Goal: Task Accomplishment & Management: Manage account settings

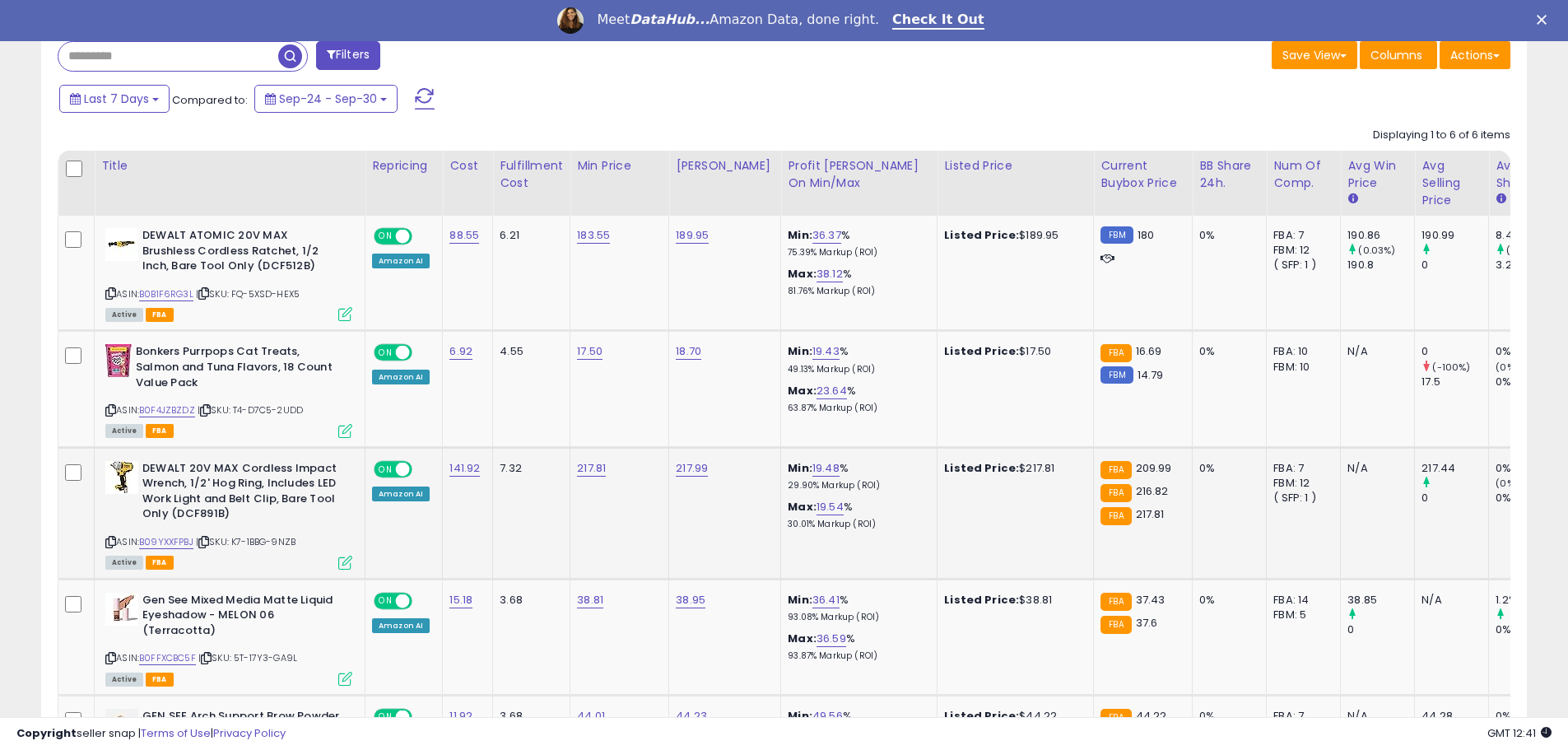
scroll to position [685, 0]
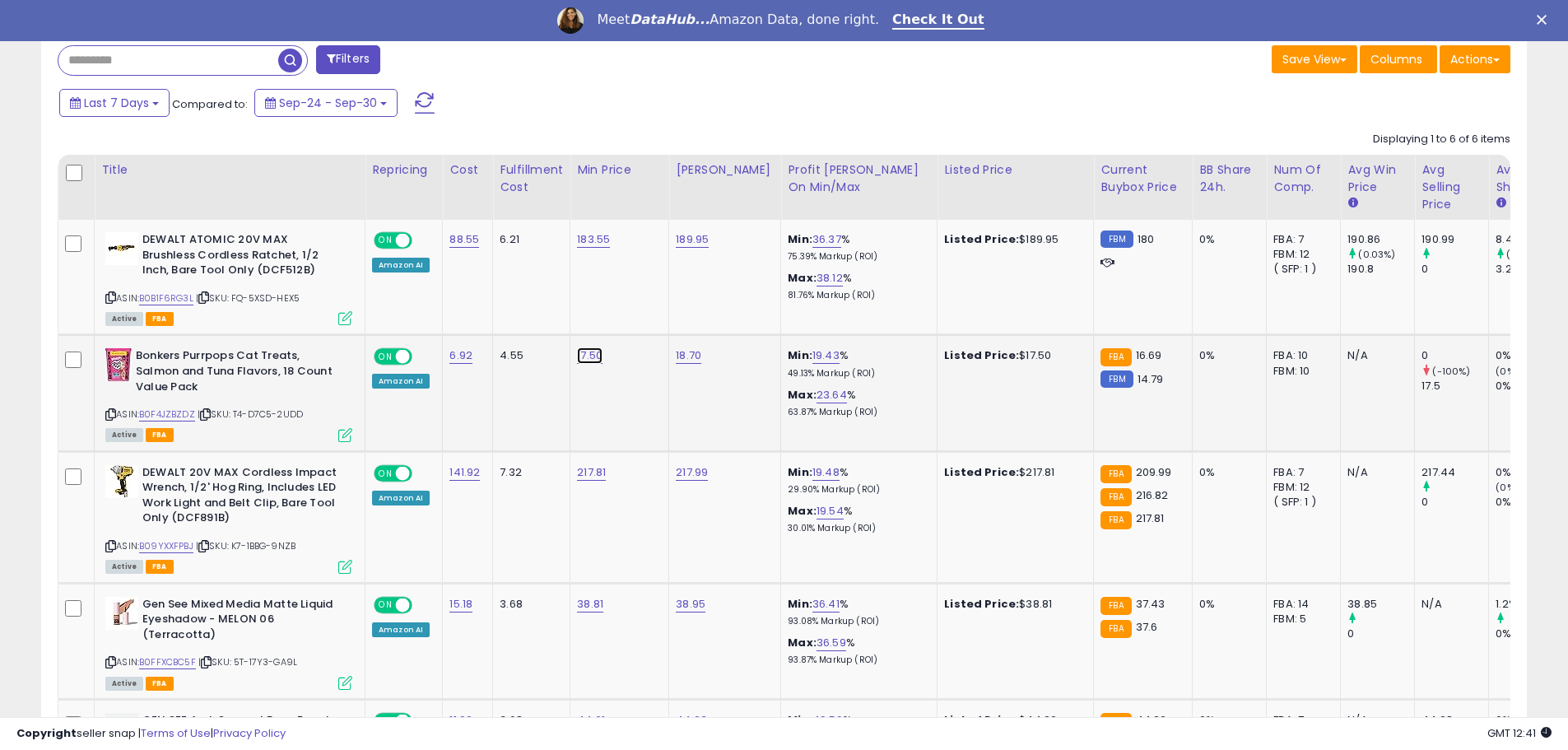
click at [597, 350] on link "17.50" at bounding box center [590, 355] width 26 height 16
click at [494, 426] on td "4.55" at bounding box center [532, 393] width 78 height 116
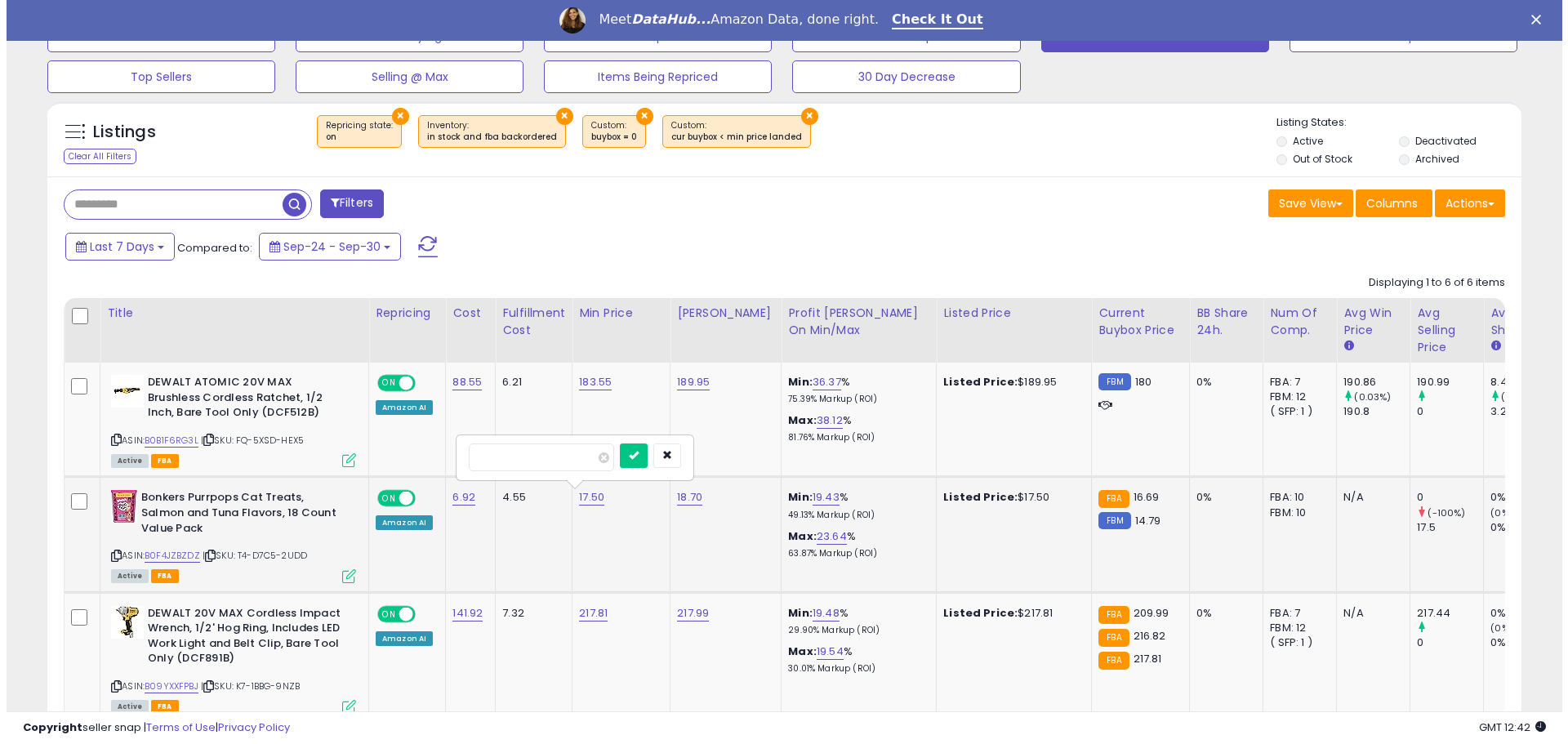
scroll to position [272, 0]
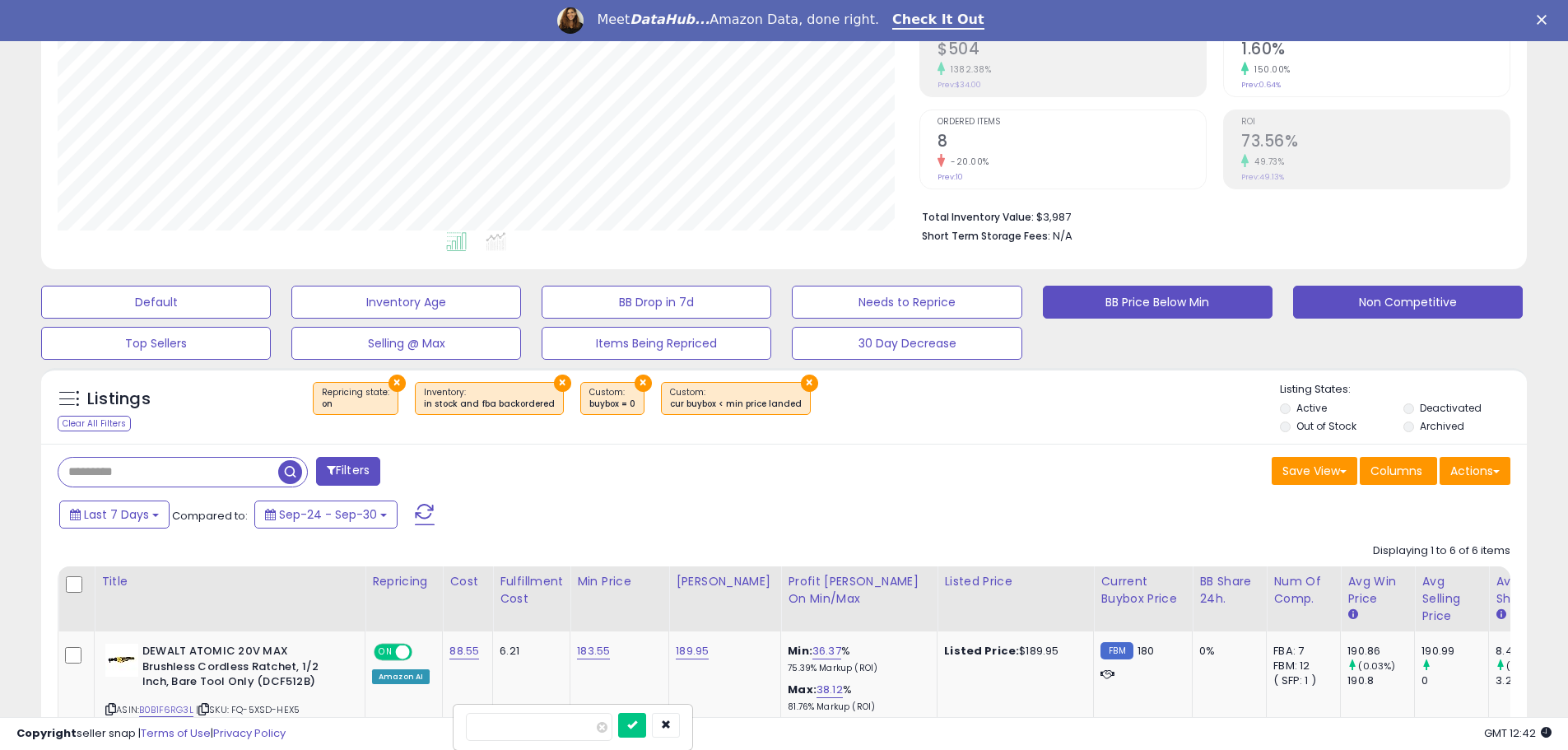
click at [1417, 311] on button "Non Competitive" at bounding box center [1408, 302] width 229 height 33
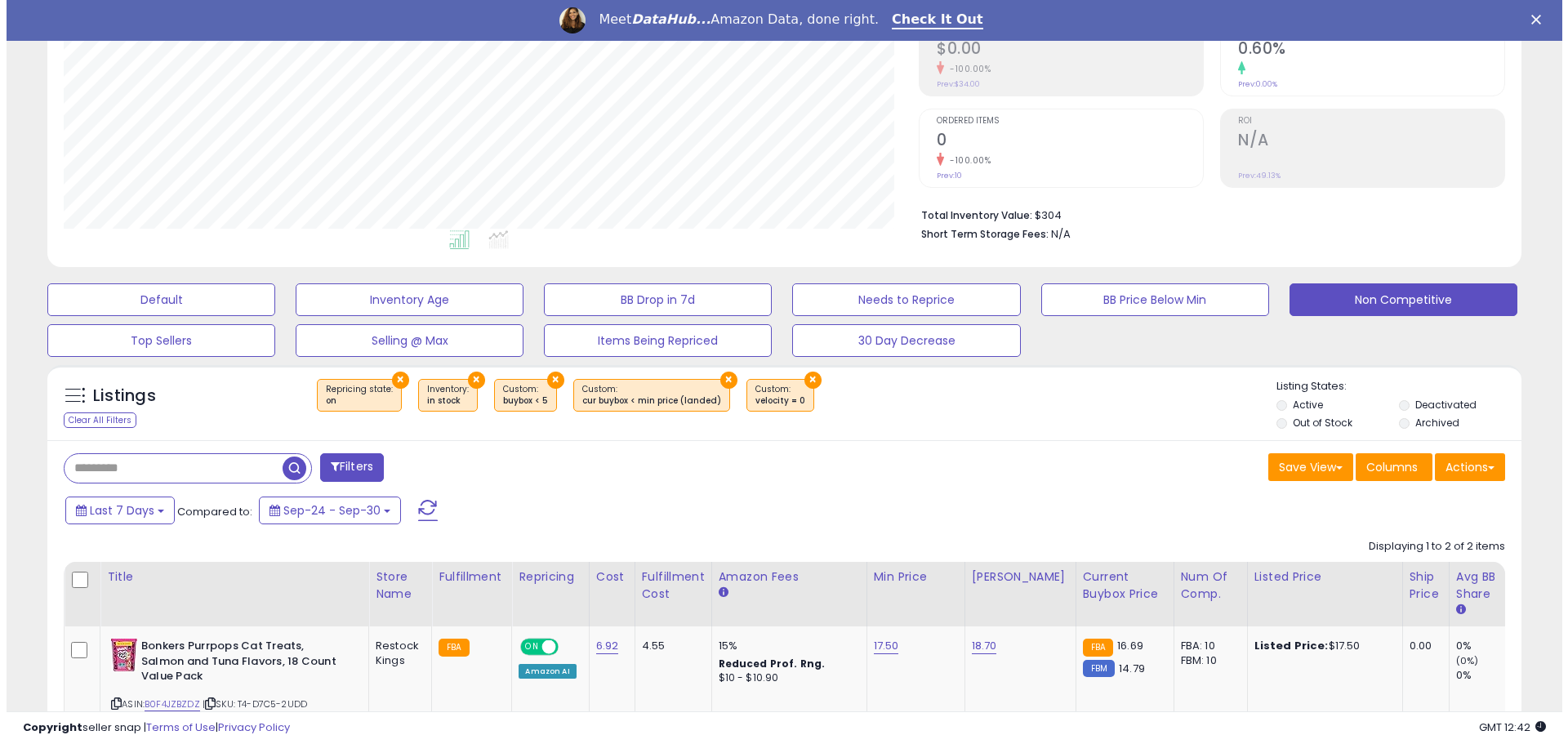
scroll to position [334, 855]
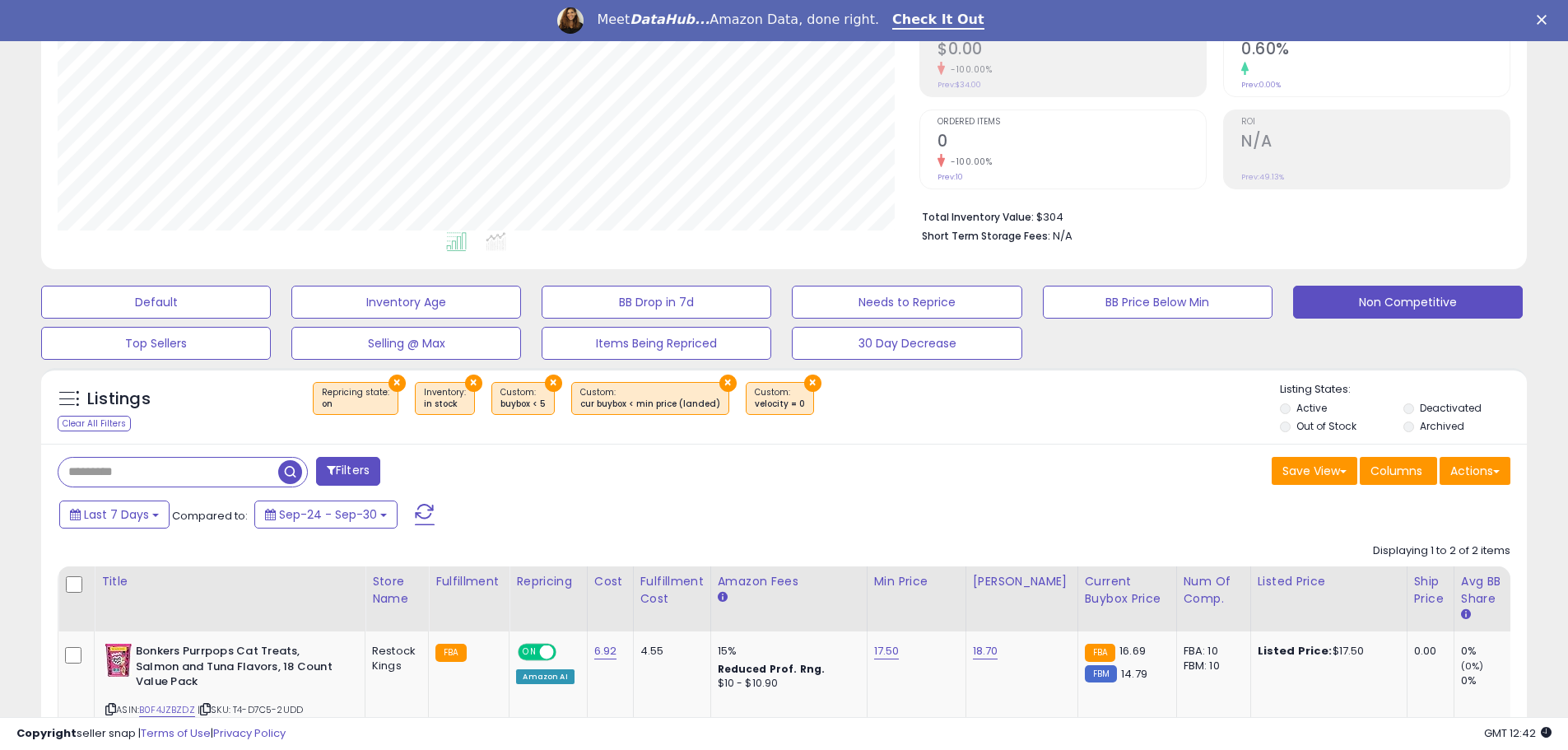
click at [365, 471] on button "Filters" at bounding box center [348, 471] width 64 height 28
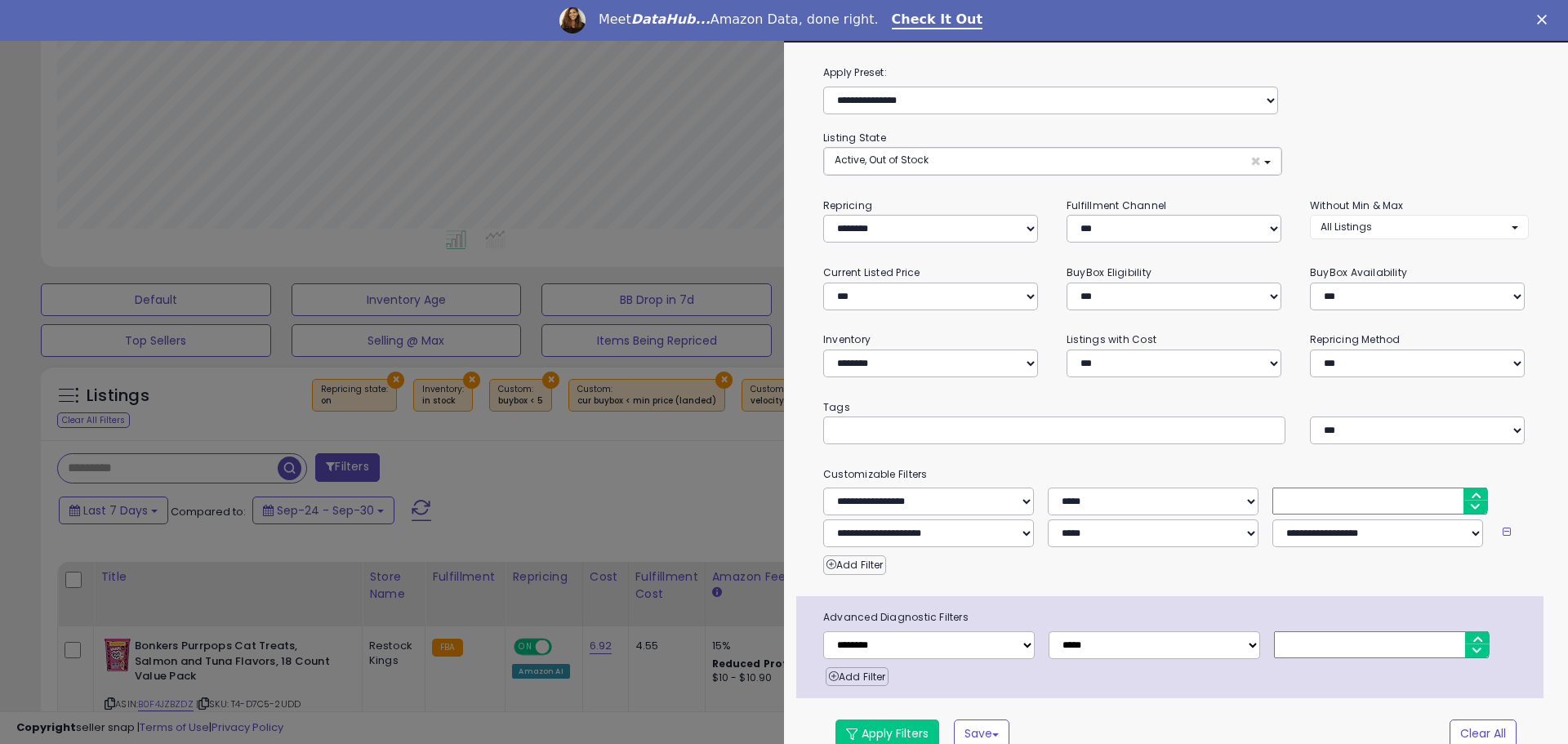
click at [541, 473] on div at bounding box center [784, 372] width 1568 height 744
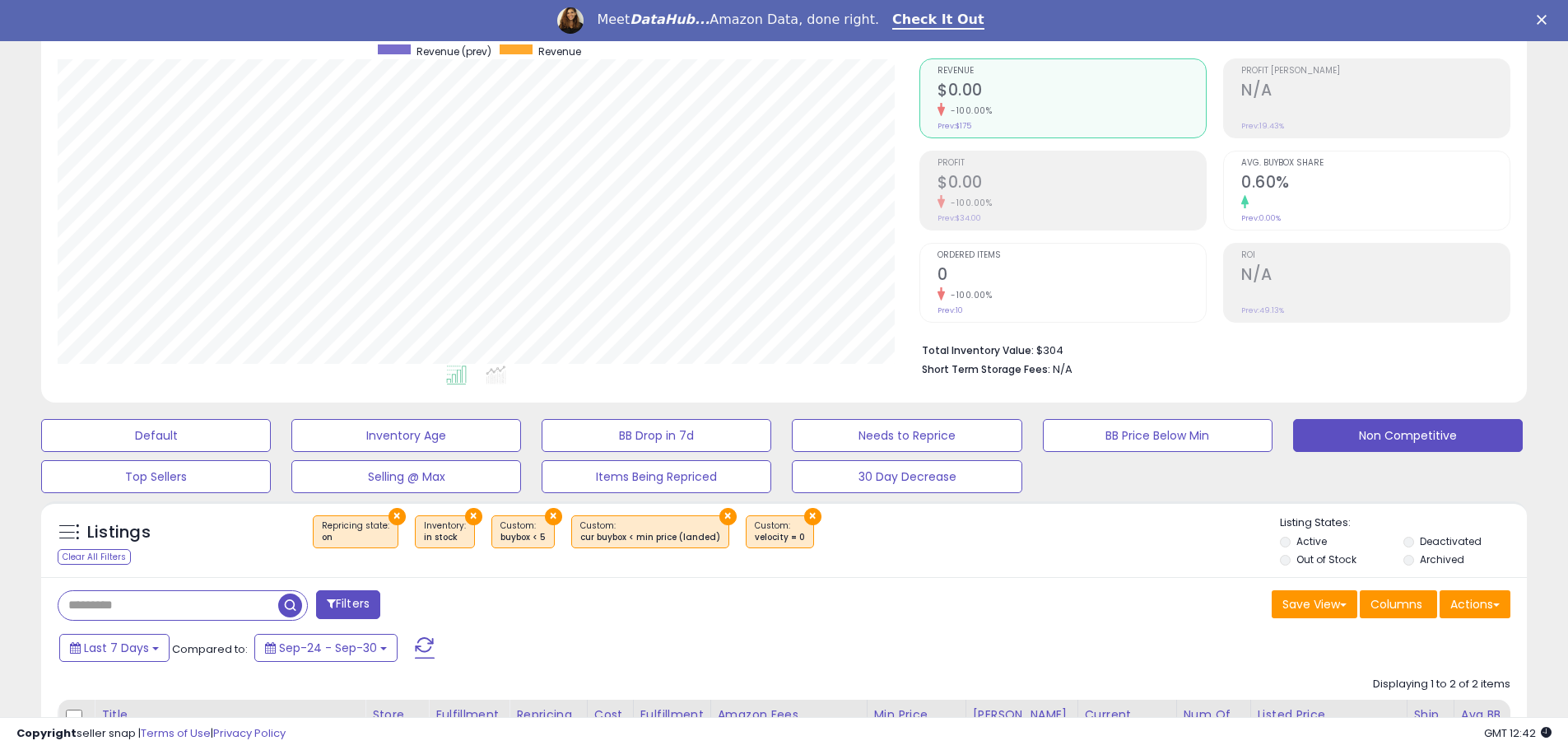
scroll to position [0, 0]
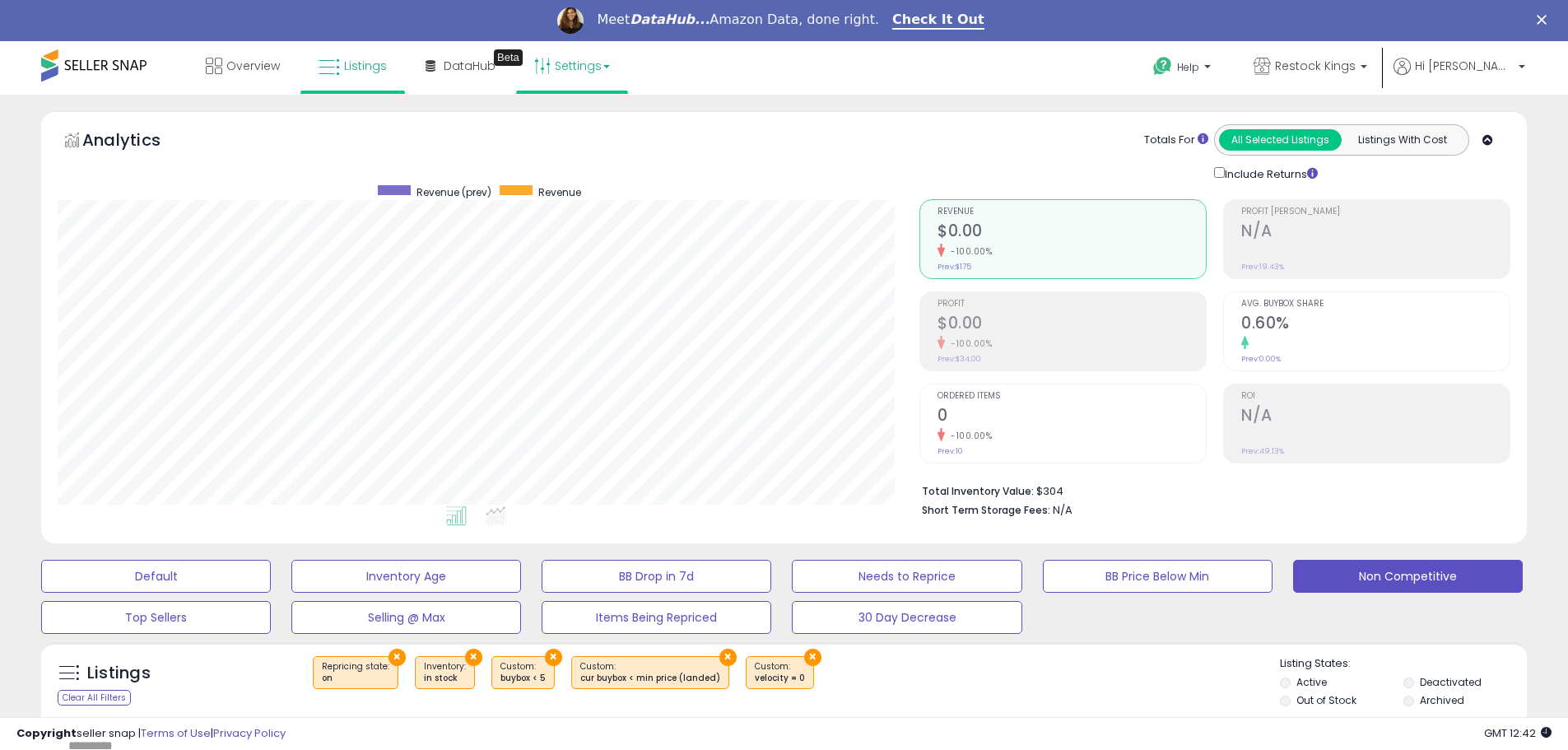
click at [616, 70] on link "Settings" at bounding box center [572, 66] width 100 height 49
click at [481, 66] on span "DataHub" at bounding box center [470, 66] width 52 height 16
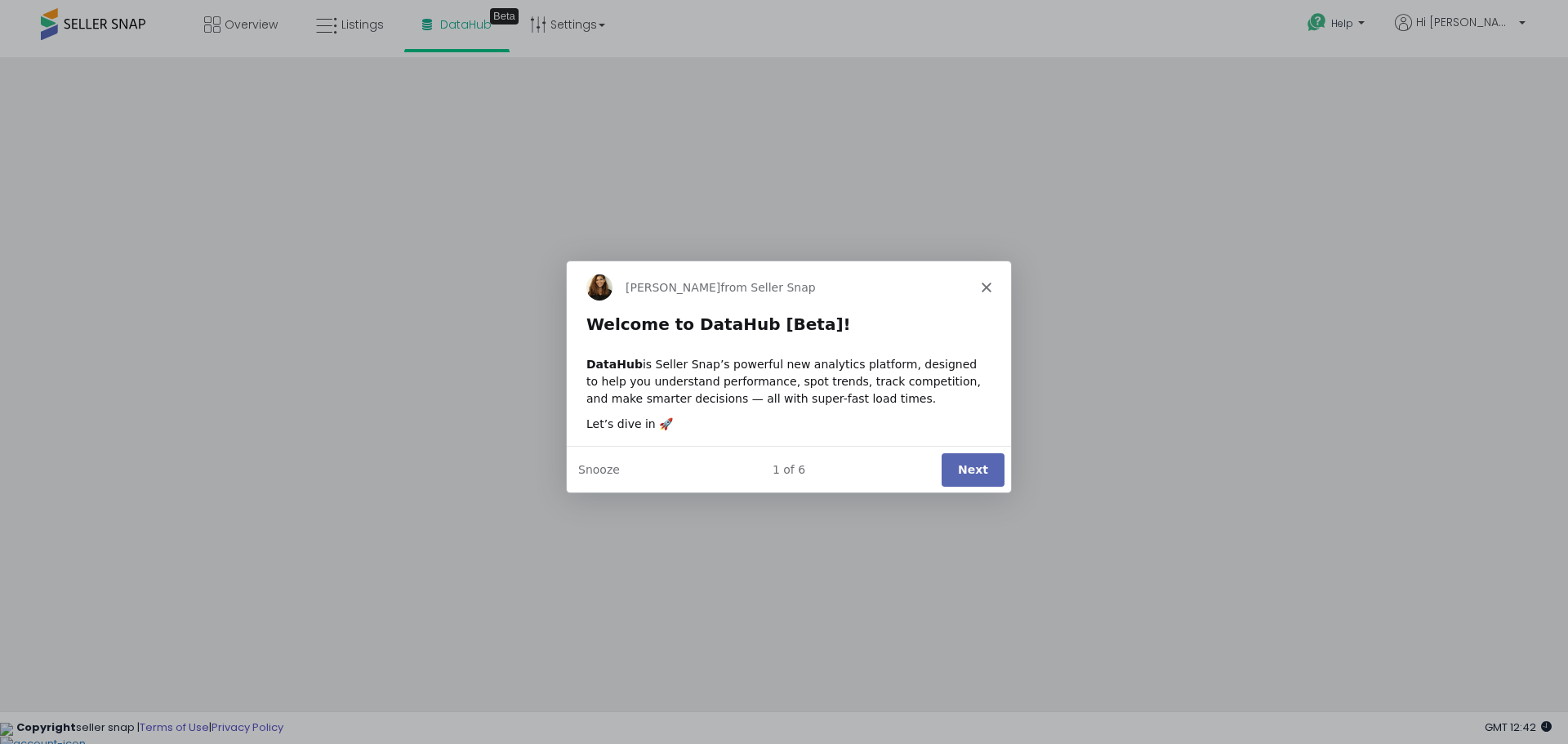
click at [995, 477] on button "Next" at bounding box center [973, 468] width 63 height 33
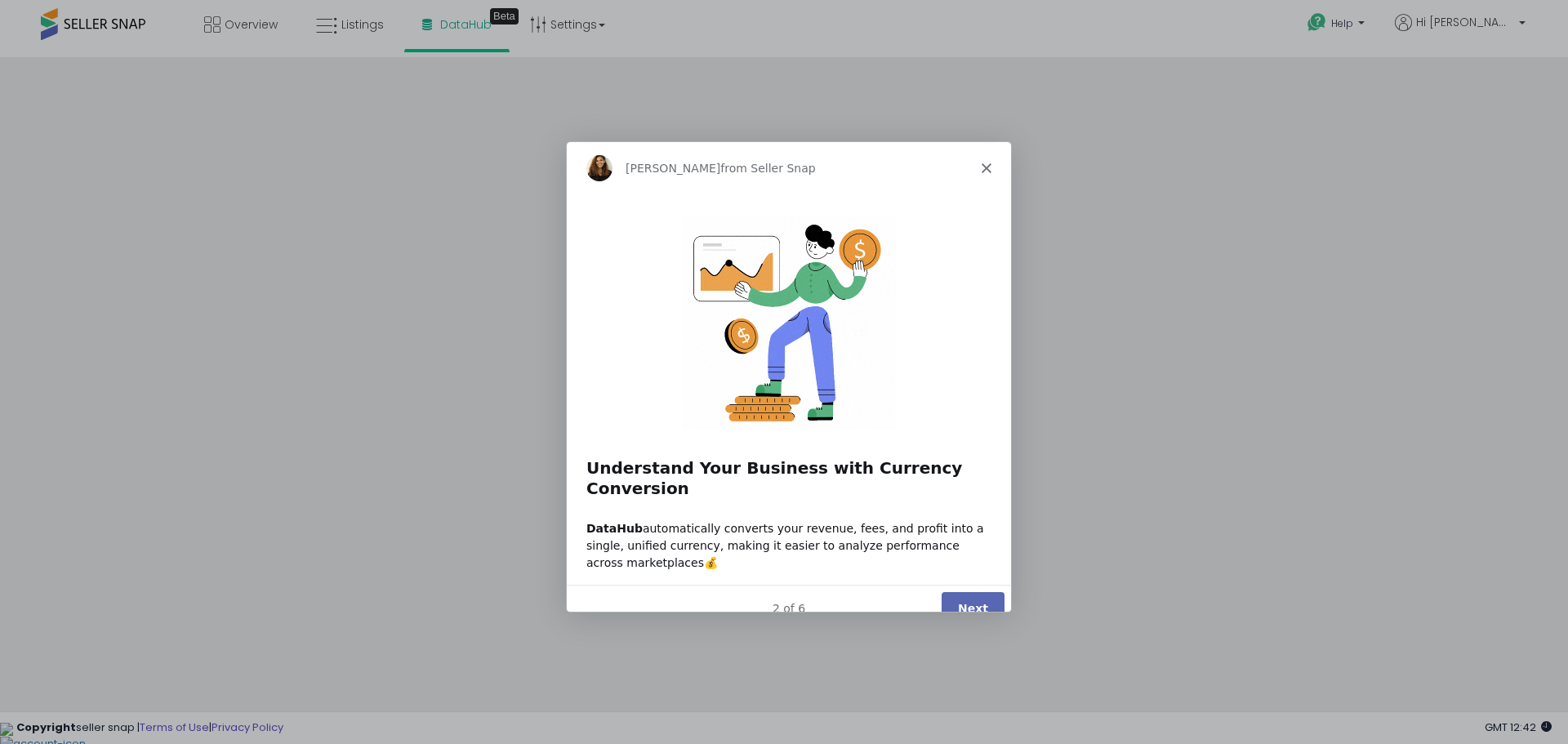
click at [970, 591] on button "Next" at bounding box center [973, 607] width 63 height 33
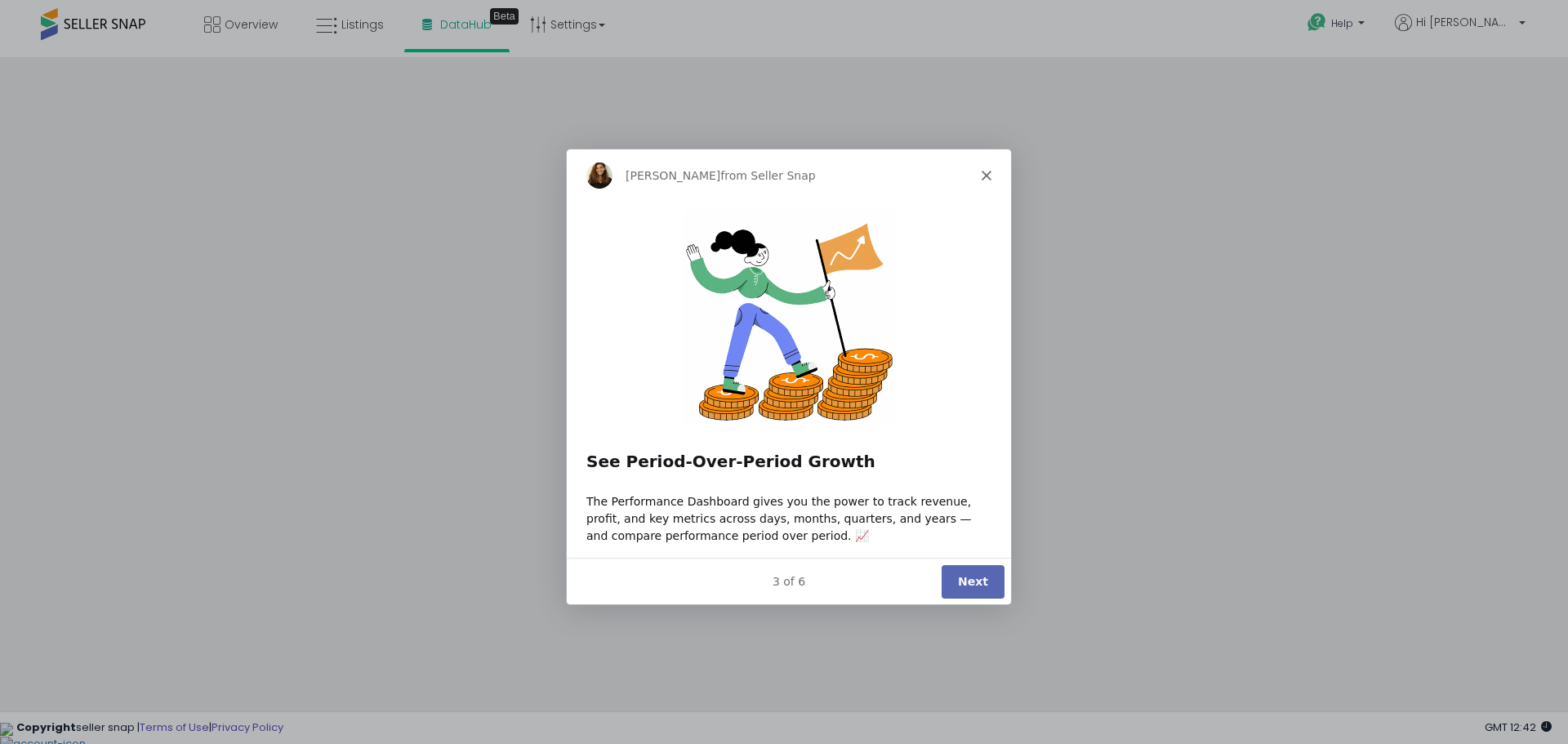
click at [970, 583] on button "Next" at bounding box center [973, 580] width 63 height 33
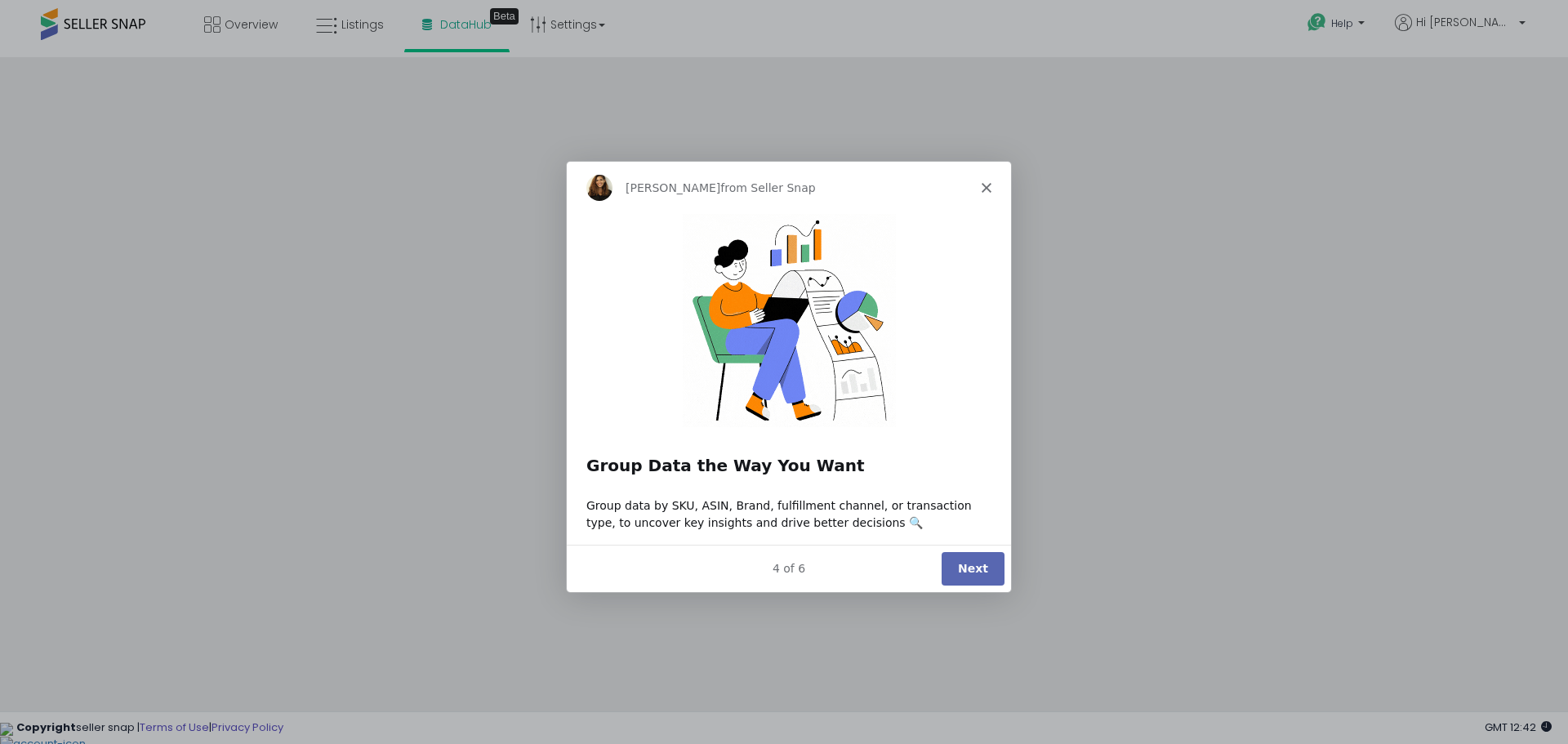
click at [962, 567] on button "Next" at bounding box center [973, 567] width 63 height 33
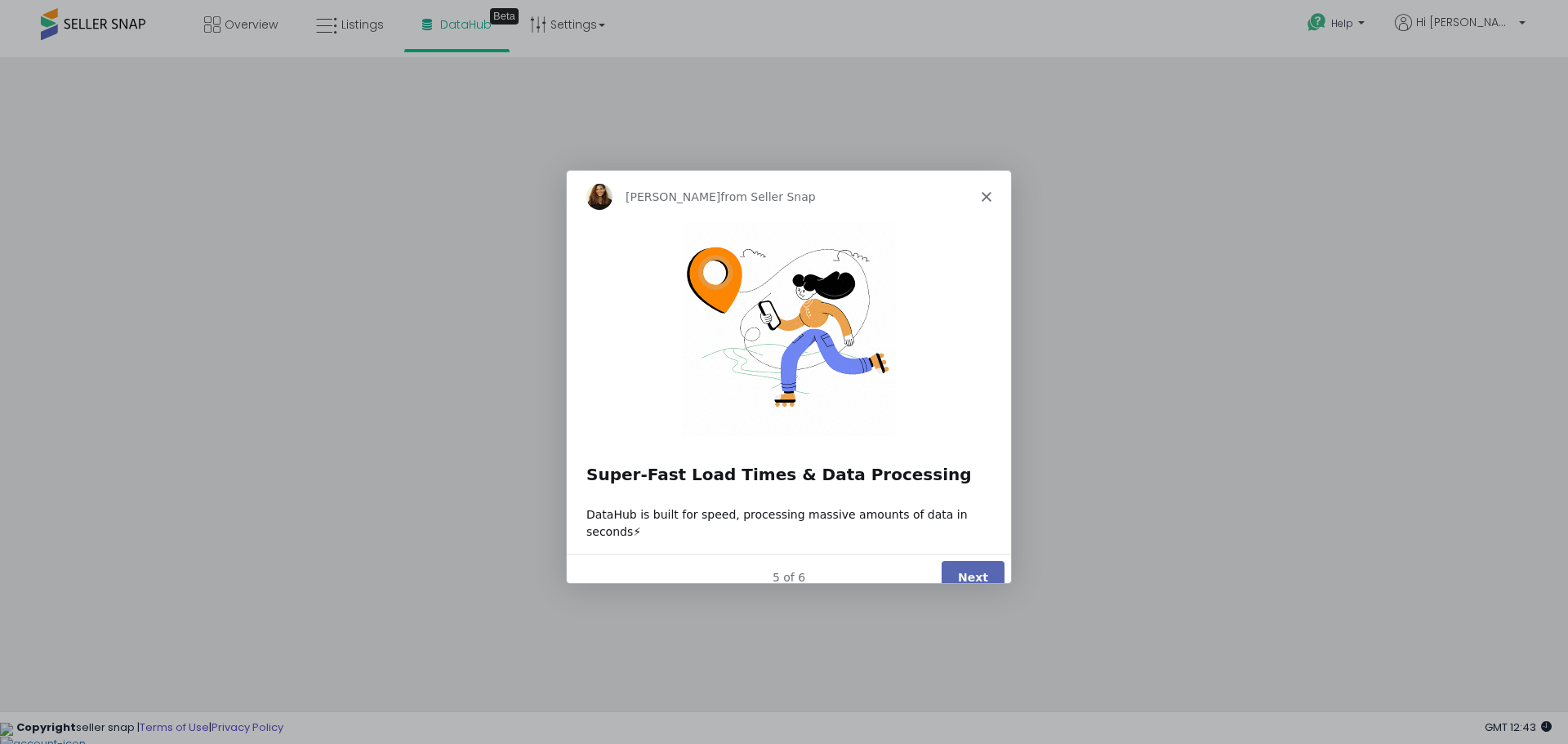
click at [962, 567] on button "Next" at bounding box center [973, 576] width 63 height 33
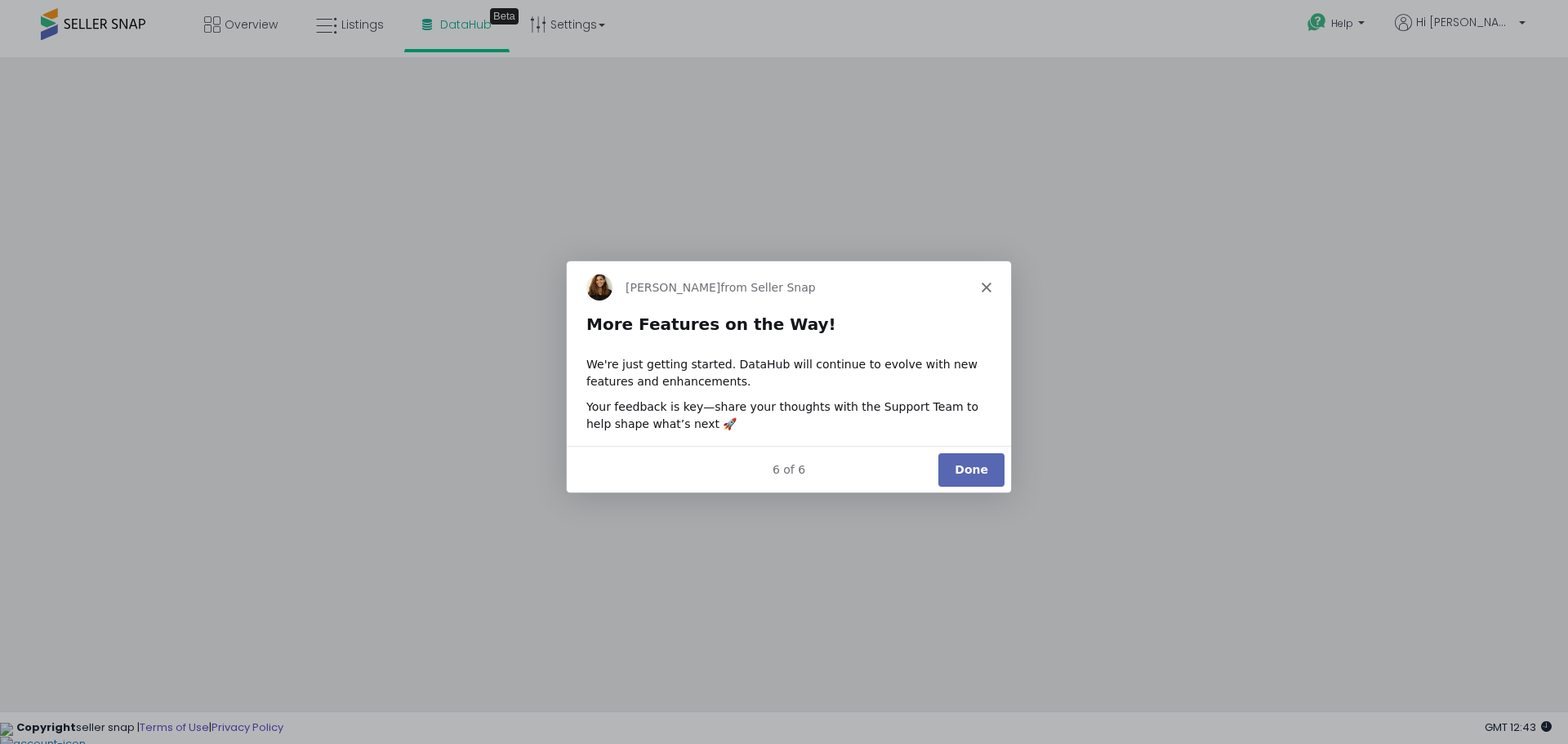
click at [965, 473] on button "Done" at bounding box center [970, 468] width 66 height 33
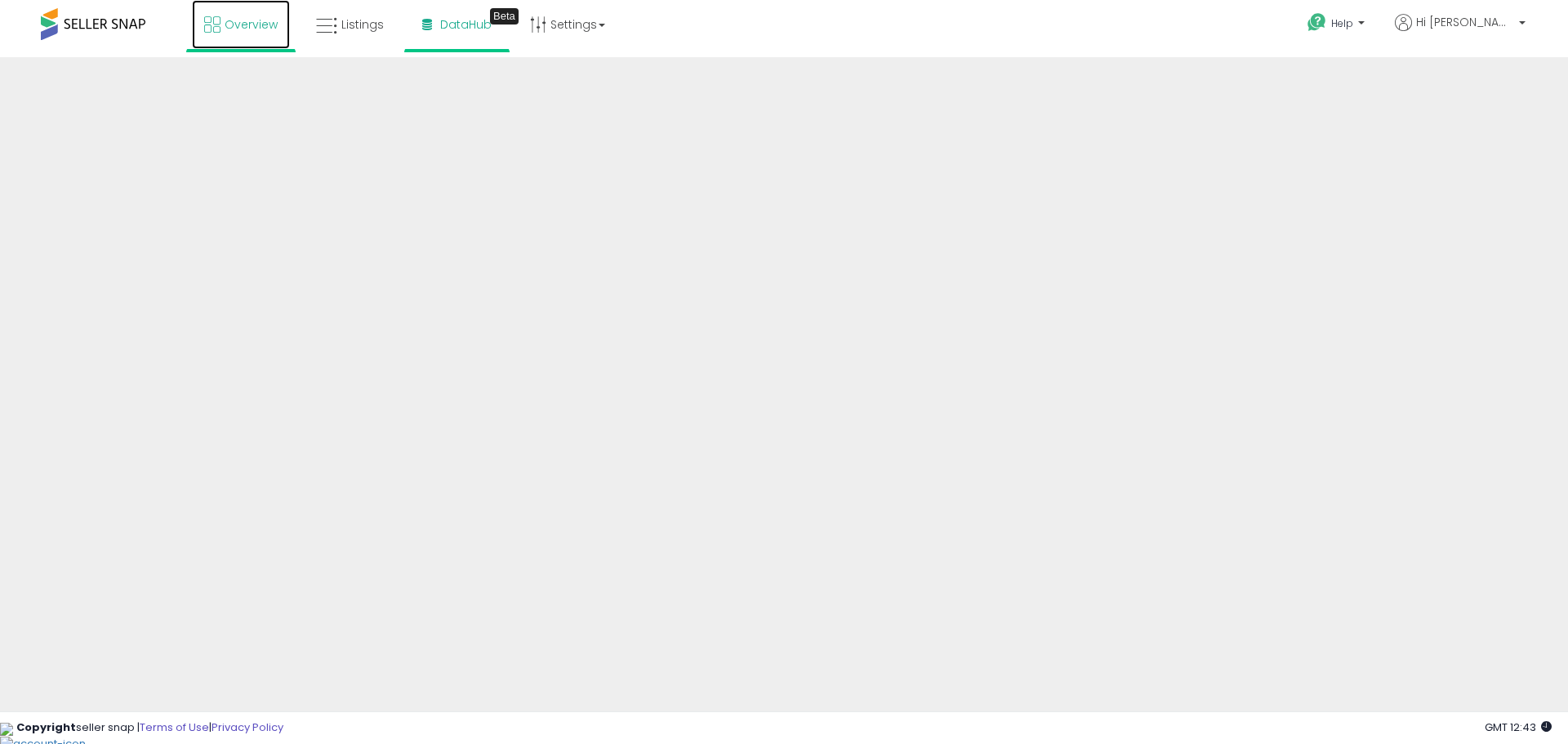
click at [247, 23] on span "Overview" at bounding box center [251, 24] width 53 height 16
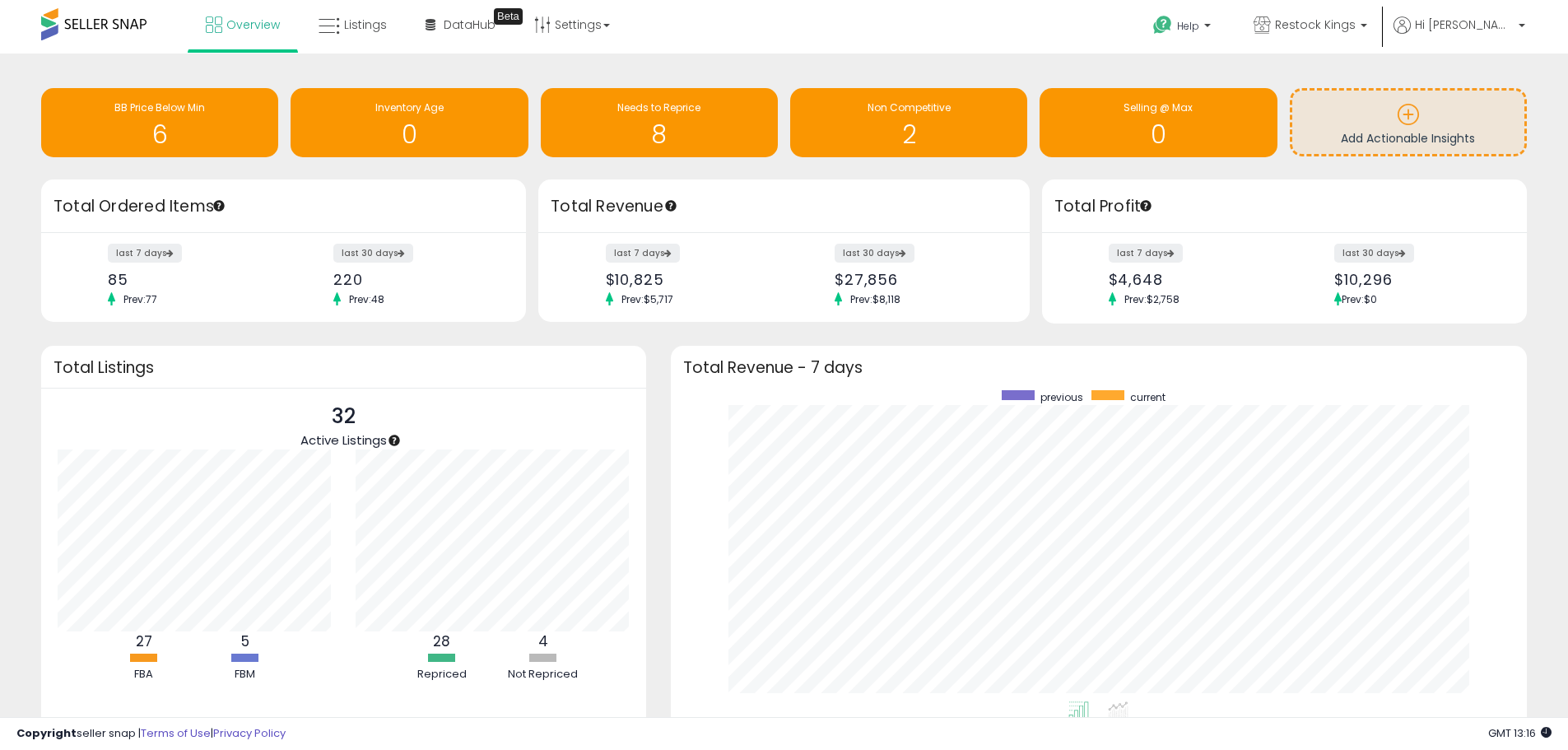
scroll to position [92, 0]
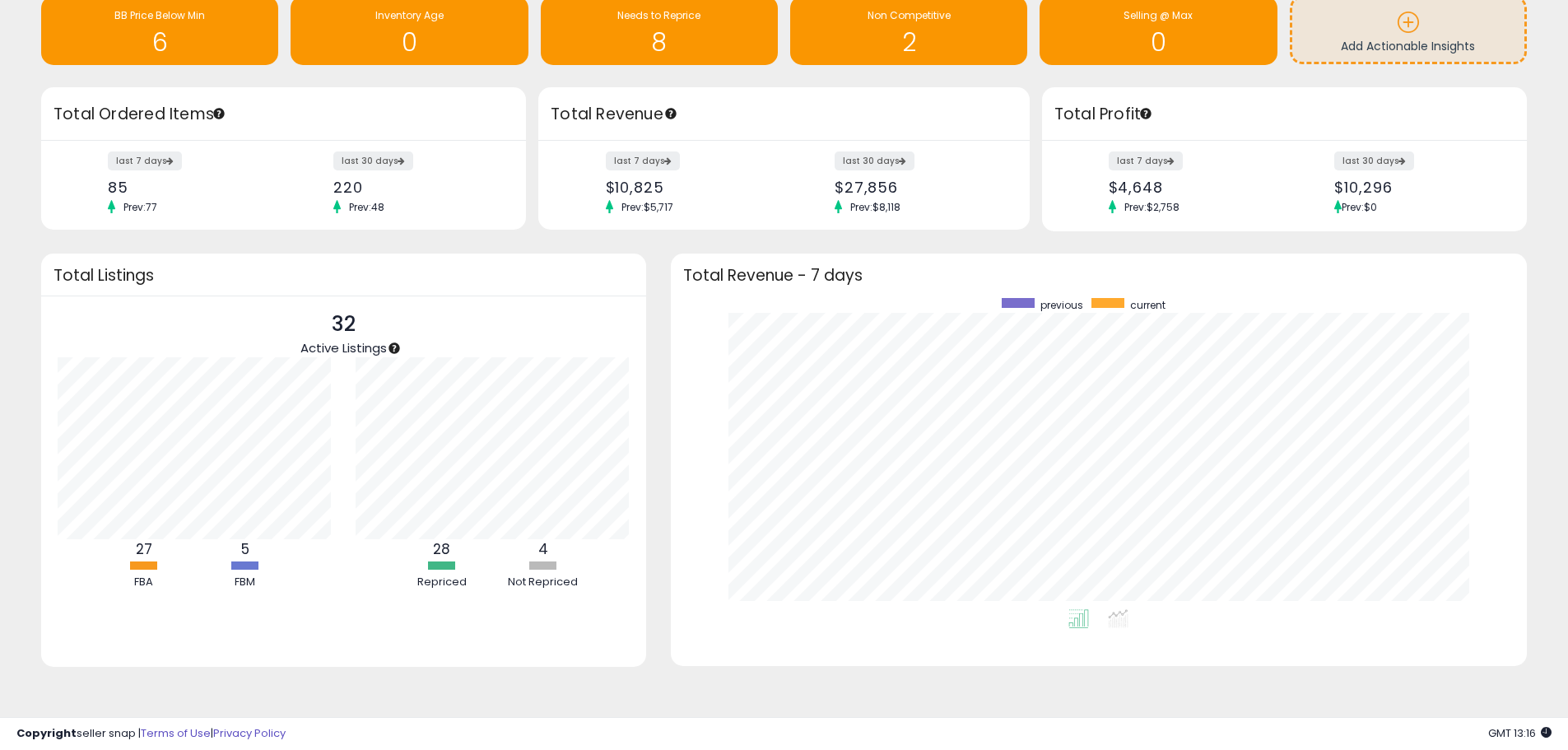
drag, startPoint x: 545, startPoint y: 563, endPoint x: 543, endPoint y: 544, distance: 19.1
click at [544, 562] on div at bounding box center [543, 566] width 28 height 9
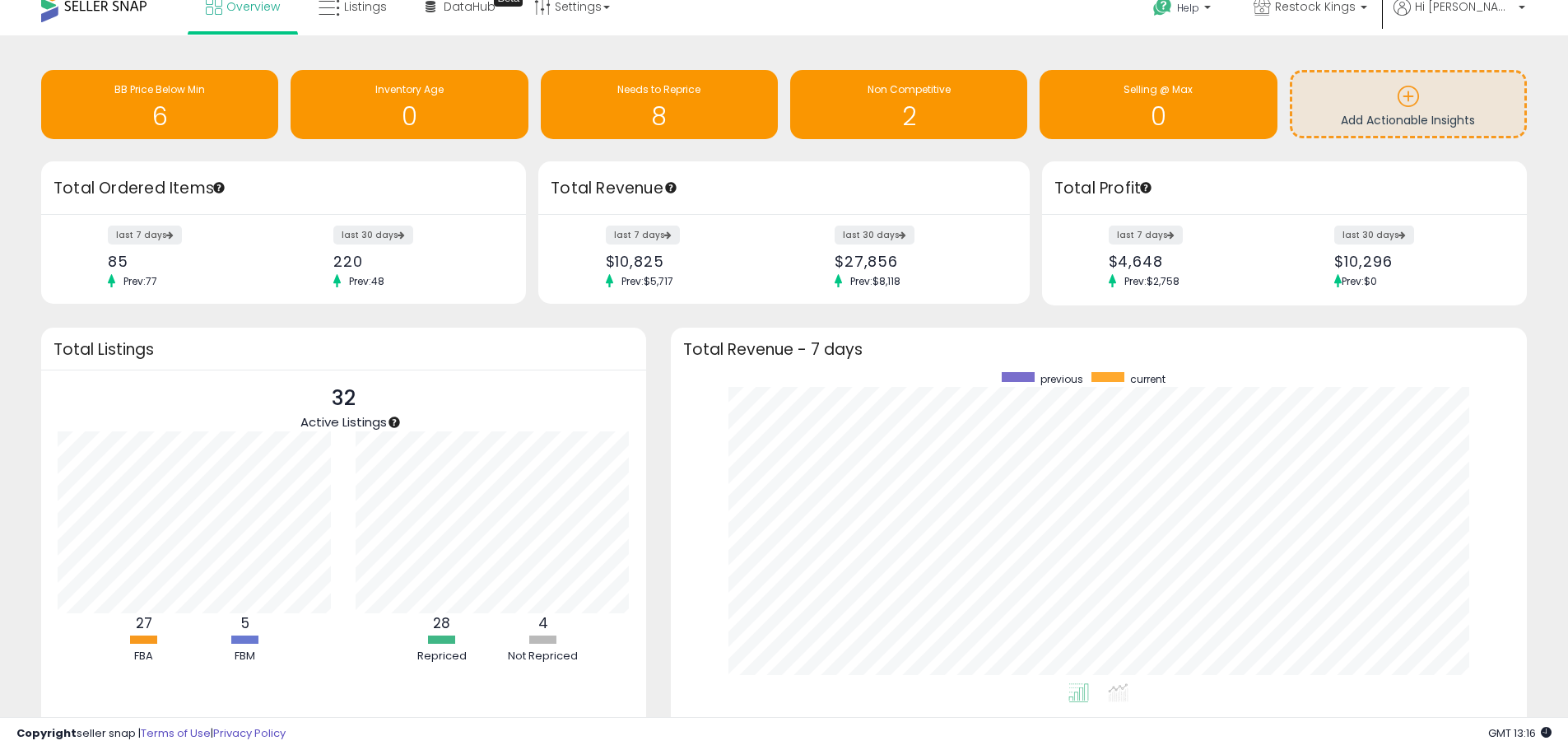
scroll to position [0, 0]
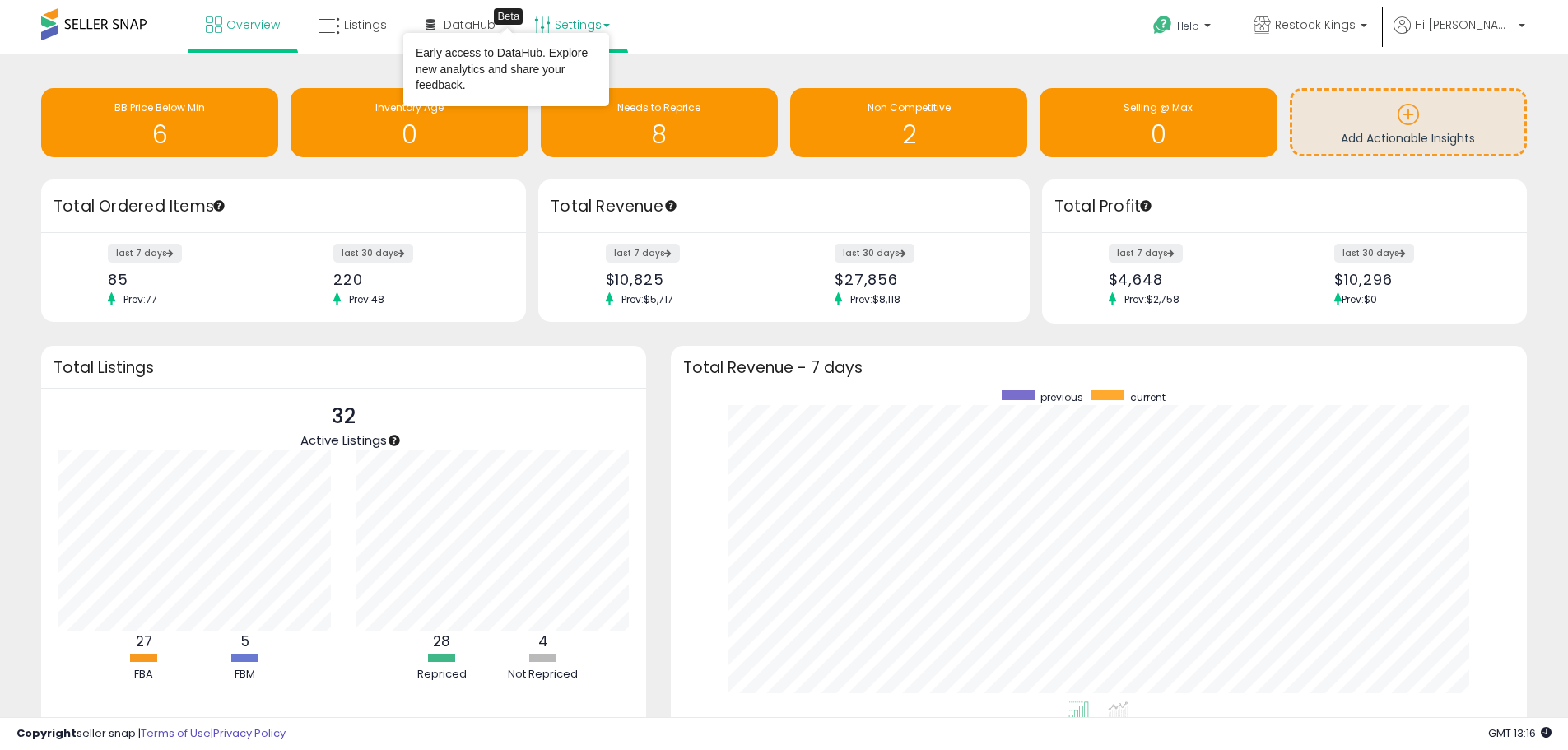
click at [584, 27] on link "Settings" at bounding box center [572, 24] width 100 height 49
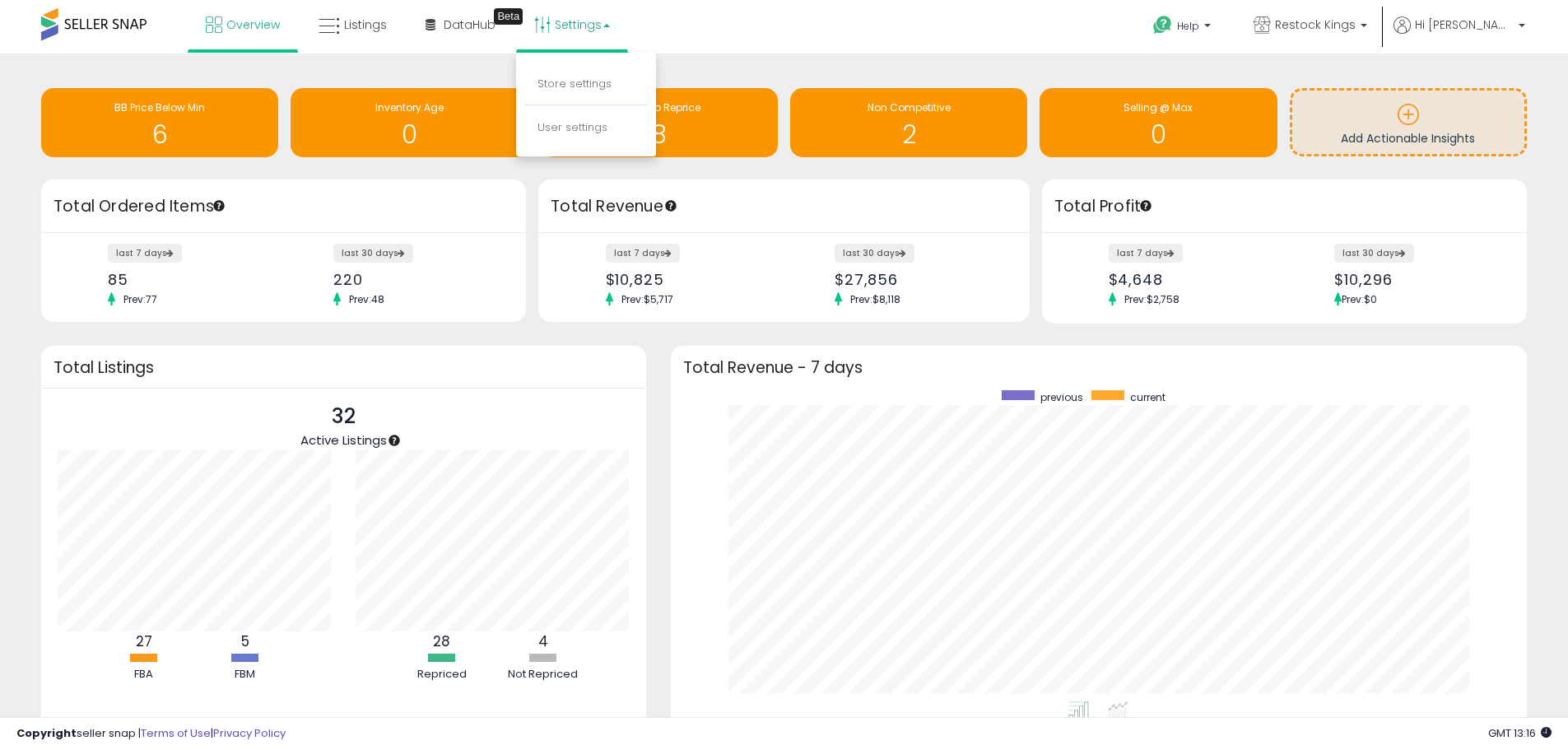
click at [572, 73] on li "Store settings" at bounding box center [585, 84] width 122 height 41
drag, startPoint x: 567, startPoint y: 6, endPoint x: 577, endPoint y: 20, distance: 17.2
click at [567, 3] on link "Settings" at bounding box center [572, 24] width 100 height 49
click at [580, 81] on link "Store settings" at bounding box center [574, 84] width 74 height 16
